Goal: Transaction & Acquisition: Obtain resource

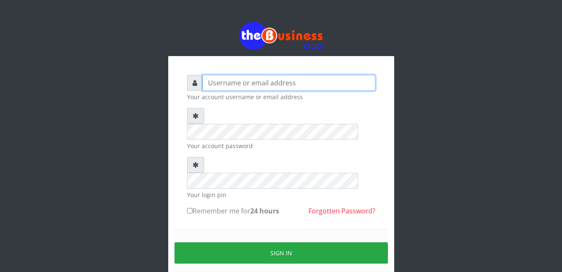
type input "gloworld1"
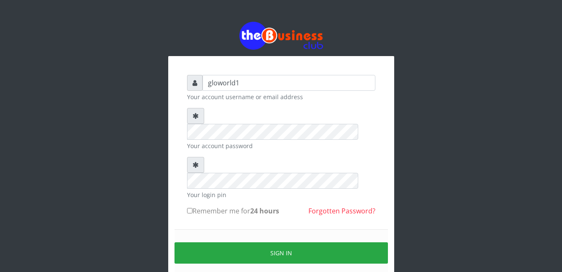
click at [189, 208] on input "Remember me for 24 hours" at bounding box center [189, 210] width 5 height 5
checkbox input "true"
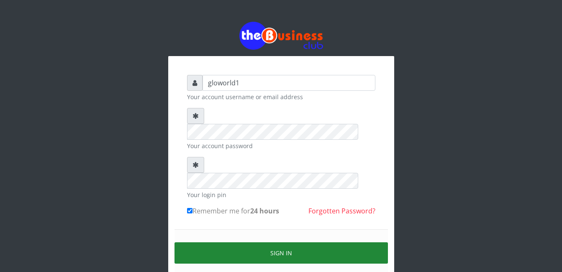
click at [281, 242] on button "Sign in" at bounding box center [280, 252] width 213 height 21
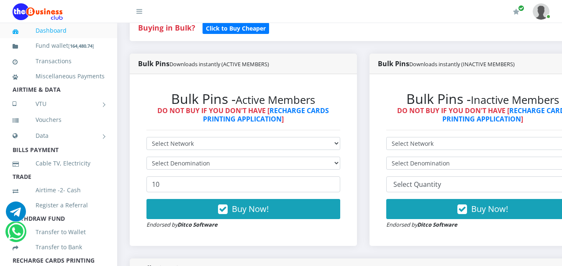
scroll to position [201, 0]
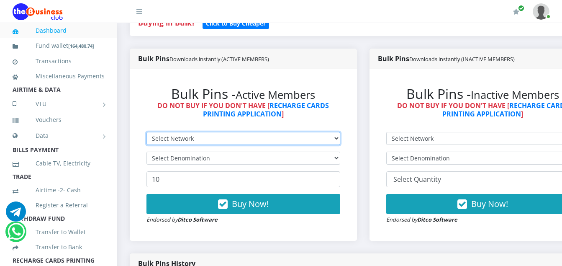
click at [194, 138] on select "Select Network MTN Globacom 9Mobile Airtel" at bounding box center [243, 138] width 194 height 13
click at [195, 138] on select "Select Network MTN Globacom 9Mobile Airtel" at bounding box center [243, 138] width 194 height 13
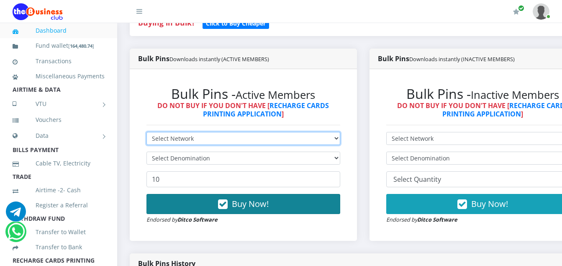
select select "MTN"
click at [146, 133] on select "Select Network MTN Globacom 9Mobile Airtel" at bounding box center [243, 138] width 194 height 13
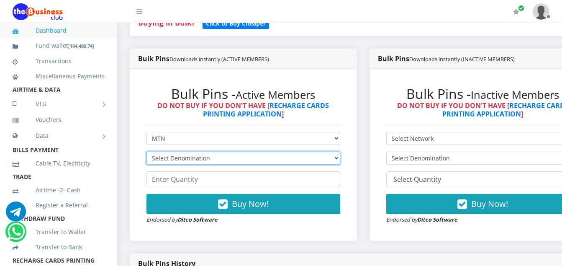
click at [211, 159] on select "Select Denomination MTN NGN100 - ₦96.94 MTN NGN200 - ₦193.88 MTN NGN400 - ₦387.…" at bounding box center [243, 157] width 194 height 13
select select "96.94-100"
click at [146, 153] on select "Select Denomination MTN NGN100 - ₦96.94 MTN NGN200 - ₦193.88 MTN NGN400 - ₦387.…" at bounding box center [243, 157] width 194 height 13
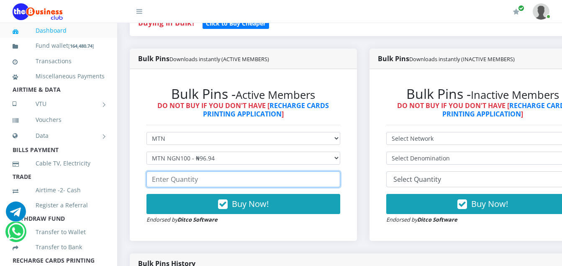
click at [197, 184] on input "number" at bounding box center [243, 179] width 194 height 16
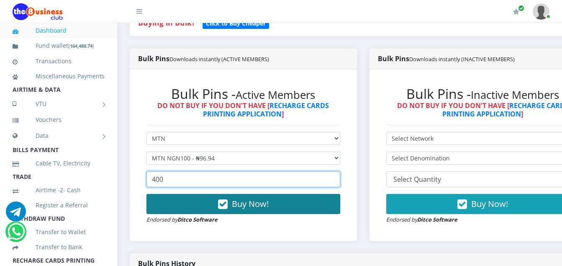
type input "400"
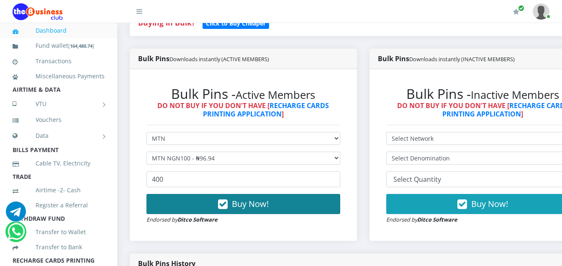
click at [226, 203] on icon "button" at bounding box center [223, 204] width 10 height 8
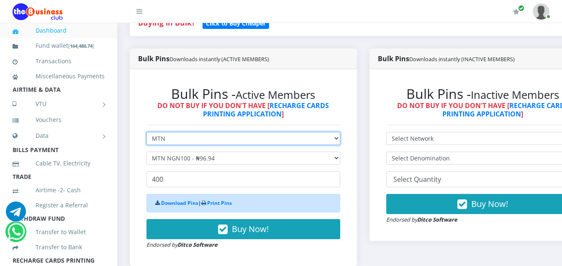
click at [170, 142] on select "Select Network MTN Globacom 9Mobile Airtel" at bounding box center [243, 138] width 194 height 13
select select "Airtel"
click at [146, 133] on select "Select Network MTN Globacom 9Mobile Airtel" at bounding box center [243, 138] width 194 height 13
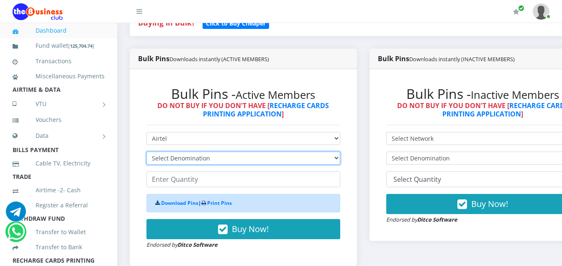
click at [211, 159] on select "Select Denomination Airtel NGN100 - ₦96.36 Airtel NGN200 - ₦192.72 Airtel NGN50…" at bounding box center [243, 157] width 194 height 13
select select "96.36-100"
click at [146, 153] on select "Select Denomination Airtel NGN100 - ₦96.36 Airtel NGN200 - ₦192.72 Airtel NGN50…" at bounding box center [243, 157] width 194 height 13
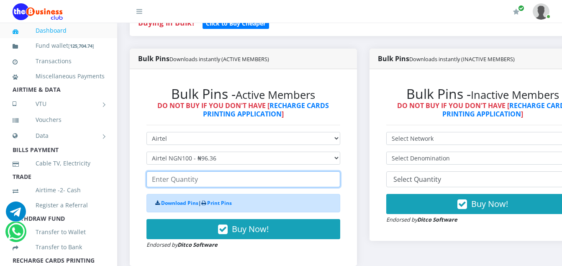
click at [198, 180] on input "number" at bounding box center [243, 179] width 194 height 16
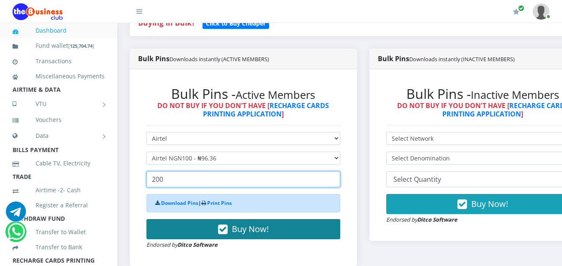
type input "200"
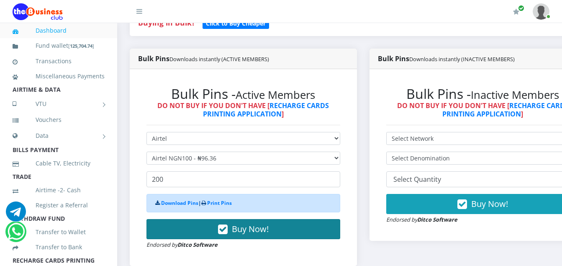
click at [228, 229] on icon "button" at bounding box center [223, 229] width 10 height 8
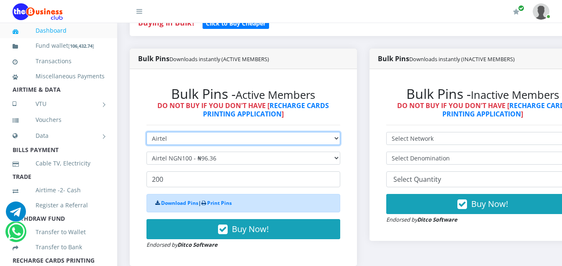
click at [169, 141] on select "Select Network MTN Globacom 9Mobile Airtel" at bounding box center [243, 138] width 194 height 13
select select "MTN"
click at [146, 133] on select "Select Network MTN Globacom 9Mobile Airtel" at bounding box center [243, 138] width 194 height 13
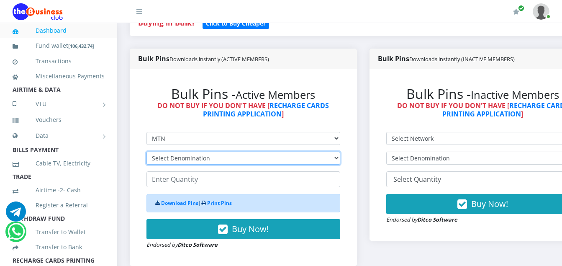
click at [210, 159] on select "Select Denomination MTN NGN100 - ₦96.94 MTN NGN200 - ₦193.88 MTN NGN400 - ₦387.…" at bounding box center [243, 157] width 194 height 13
select select "193.88-200"
click at [146, 153] on select "Select Denomination MTN NGN100 - ₦96.94 MTN NGN200 - ₦193.88 MTN NGN400 - ₦387.…" at bounding box center [243, 157] width 194 height 13
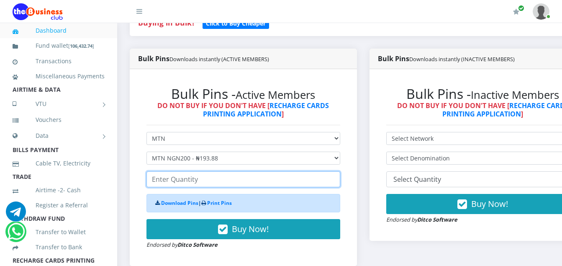
click at [198, 185] on input "number" at bounding box center [243, 179] width 194 height 16
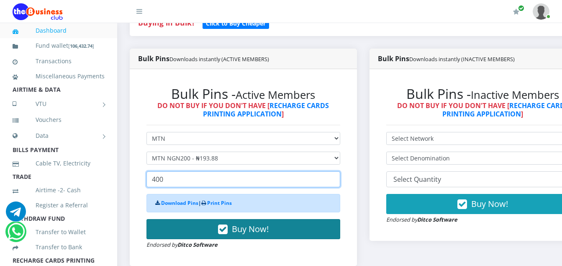
type input "400"
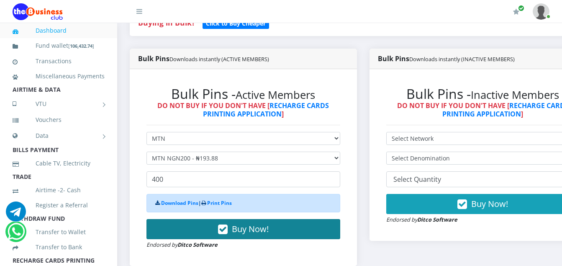
click at [226, 229] on icon "button" at bounding box center [223, 229] width 10 height 8
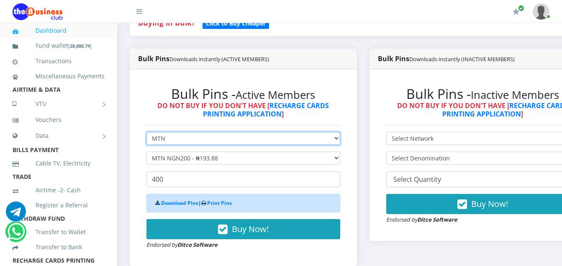
click at [169, 139] on select "Select Network MTN Globacom 9Mobile Airtel" at bounding box center [243, 138] width 194 height 13
click at [146, 133] on select "Select Network MTN Globacom 9Mobile Airtel" at bounding box center [243, 138] width 194 height 13
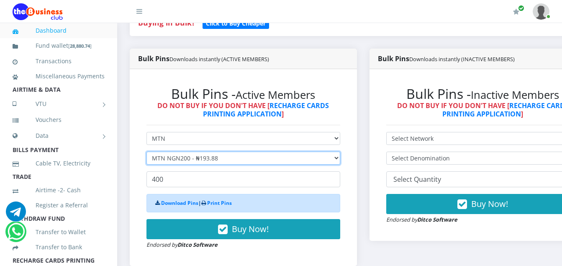
click at [223, 160] on select "Select Denomination MTN NGN100 - ₦96.94 MTN NGN200 - ₦193.88 MTN NGN400 - ₦387.…" at bounding box center [243, 157] width 194 height 13
select select "484.7-500"
click at [146, 153] on select "Select Denomination MTN NGN100 - ₦96.94 MTN NGN200 - ₦193.88 MTN NGN400 - ₦387.…" at bounding box center [243, 157] width 194 height 13
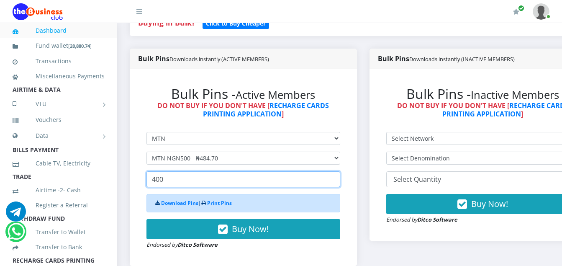
click at [166, 182] on input "400" at bounding box center [243, 179] width 194 height 16
type input "4"
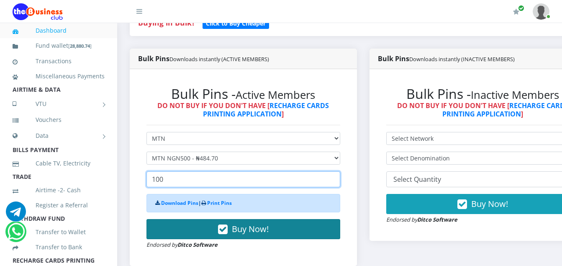
type input "100"
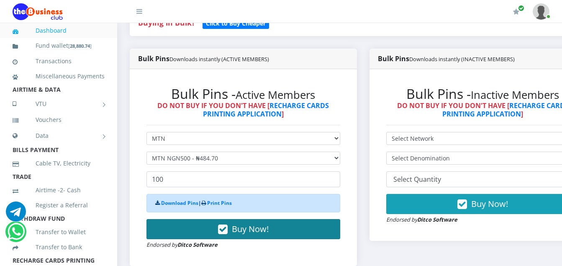
click at [226, 232] on icon "button" at bounding box center [223, 229] width 10 height 8
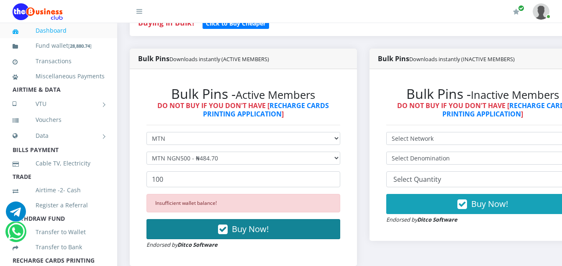
click at [225, 230] on icon "button" at bounding box center [223, 229] width 10 height 8
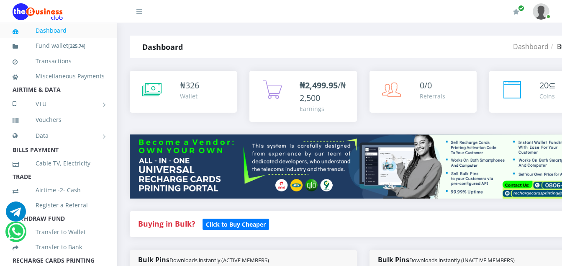
scroll to position [232, 0]
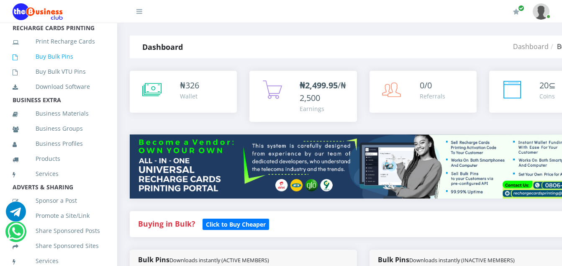
click at [64, 66] on link "Buy Bulk Pins" at bounding box center [59, 56] width 92 height 19
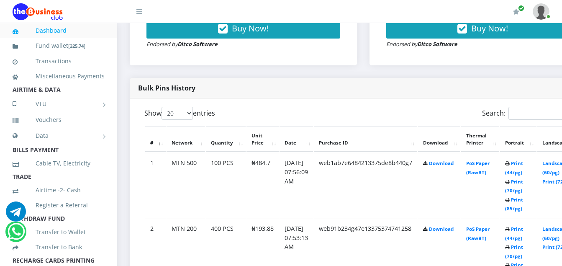
scroll to position [385, 0]
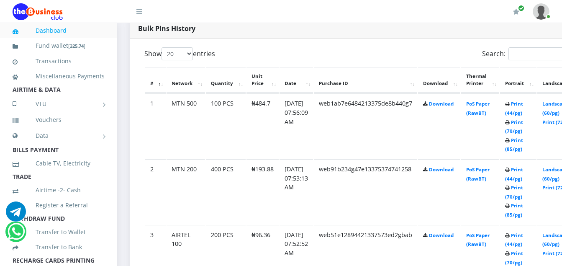
scroll to position [452, 0]
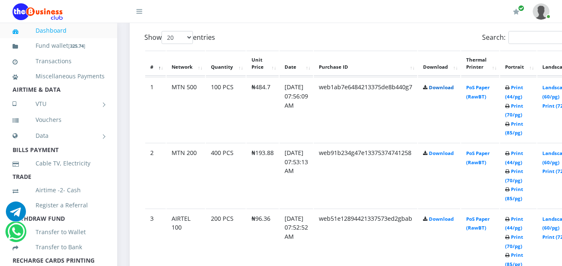
click at [452, 90] on link "Download" at bounding box center [441, 87] width 25 height 6
click at [449, 156] on link "Download" at bounding box center [441, 153] width 25 height 6
click at [452, 220] on link "Download" at bounding box center [441, 218] width 25 height 6
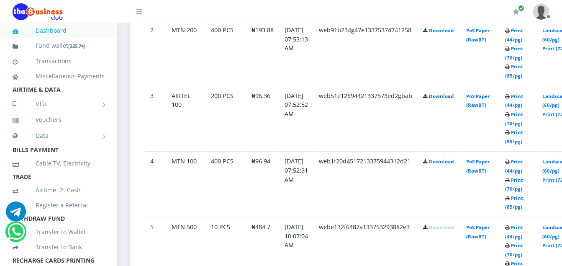
scroll to position [585, 0]
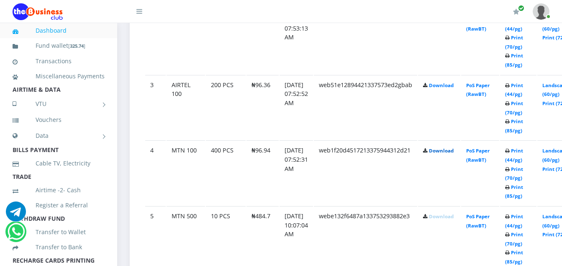
click at [448, 151] on link "Download" at bounding box center [441, 150] width 25 height 6
